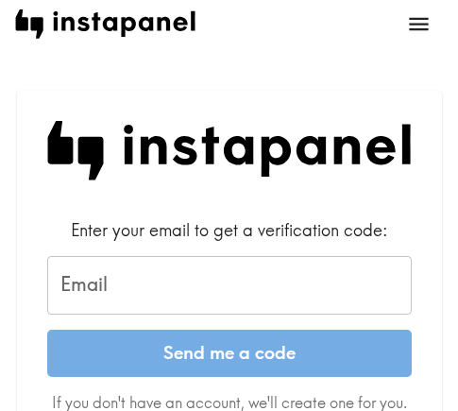
click at [211, 277] on input "Email" at bounding box center [229, 285] width 364 height 59
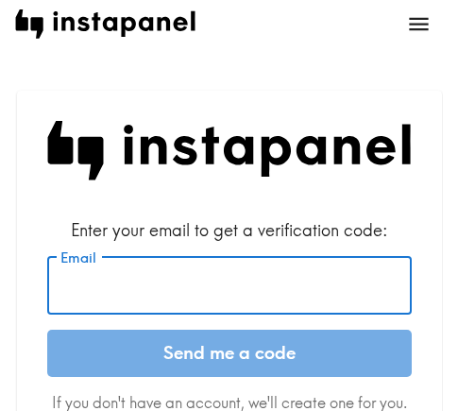
click at [206, 283] on input "Email" at bounding box center [229, 285] width 364 height 59
paste input "[EMAIL_ADDRESS][DOMAIN_NAME]"
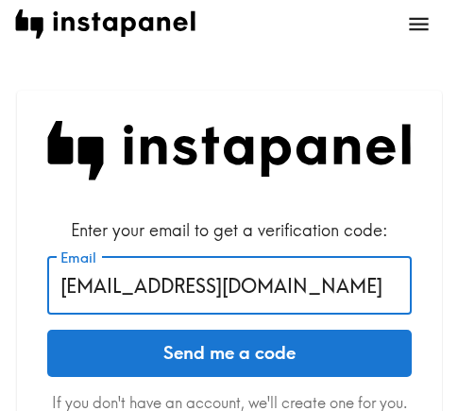
type input "[EMAIL_ADDRESS][DOMAIN_NAME]"
click at [277, 358] on button "Send me a code" at bounding box center [229, 353] width 364 height 47
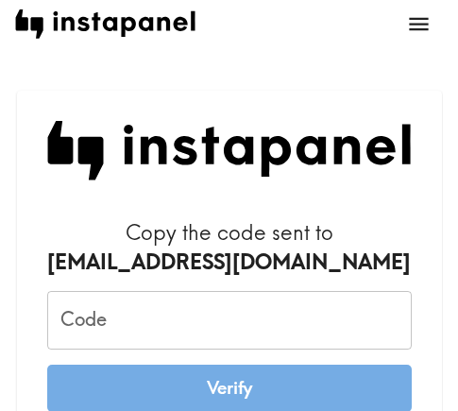
click at [165, 323] on input "Code" at bounding box center [229, 320] width 364 height 59
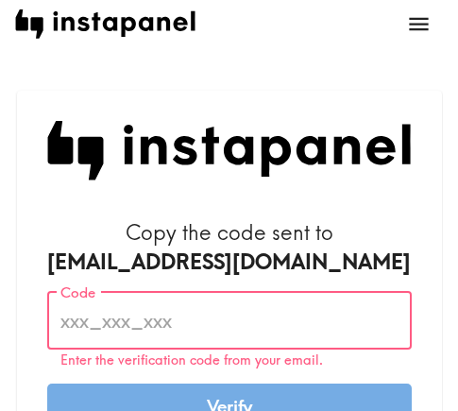
click at [143, 330] on input "Code" at bounding box center [229, 320] width 364 height 59
paste input "Mq3_527_4Y3"
type input "Mq3_527_4Y3"
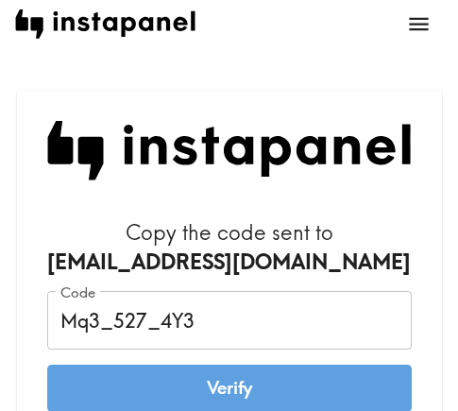
click at [208, 400] on button "Verify" at bounding box center [229, 387] width 364 height 47
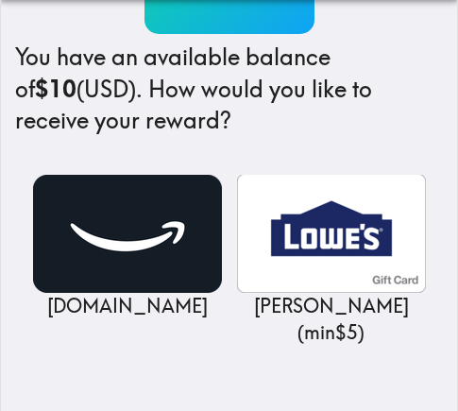
scroll to position [378, 0]
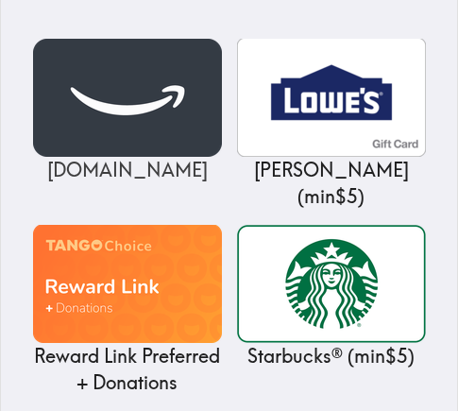
click at [129, 118] on img at bounding box center [127, 98] width 189 height 118
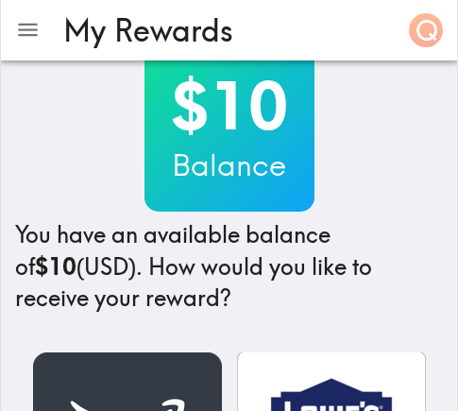
scroll to position [283, 0]
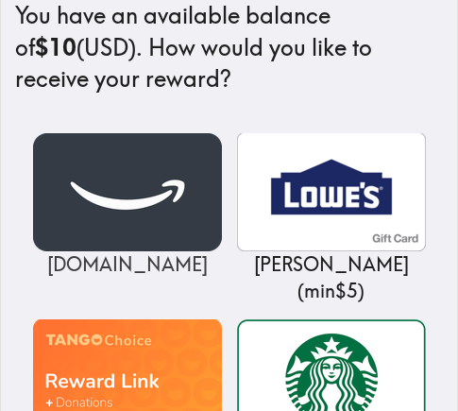
click at [138, 195] on img at bounding box center [127, 192] width 189 height 118
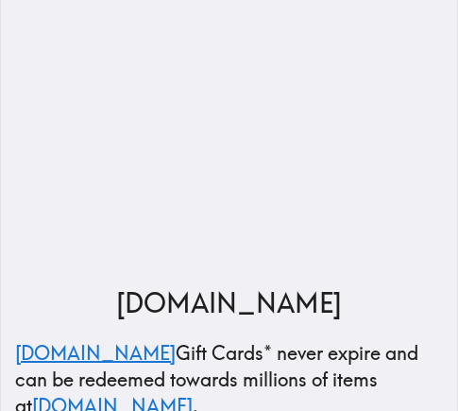
scroll to position [341, 0]
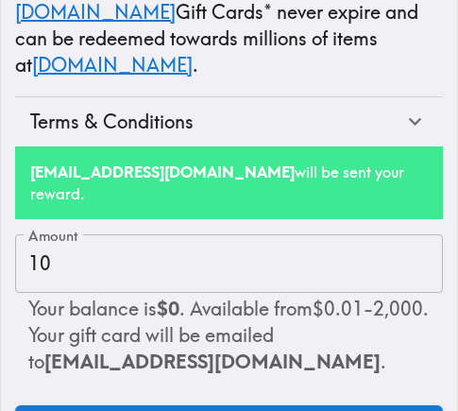
click at [412, 29] on p "[DOMAIN_NAME] Gift Cards* never expire and can be redeemed towards millions of …" at bounding box center [229, 38] width 428 height 79
